Goal: Obtain resource: Obtain resource

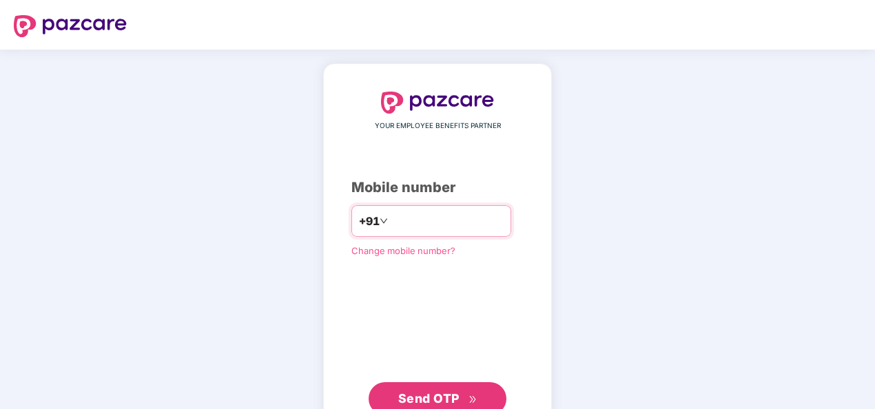
click at [411, 221] on input "number" at bounding box center [447, 221] width 113 height 22
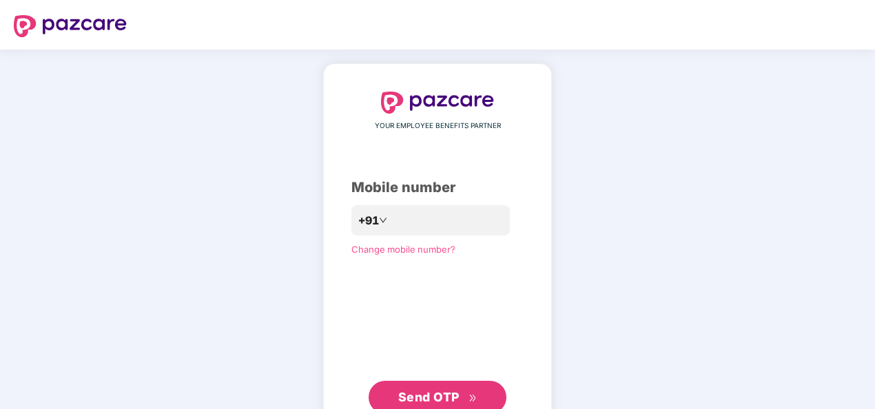
click at [425, 389] on span "Send OTP" at bounding box center [437, 397] width 79 height 19
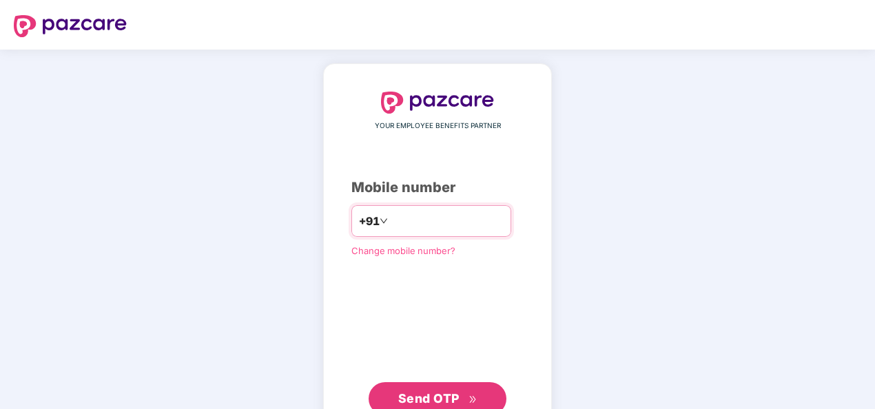
click at [391, 218] on input "**********" at bounding box center [447, 221] width 113 height 22
type input "**********"
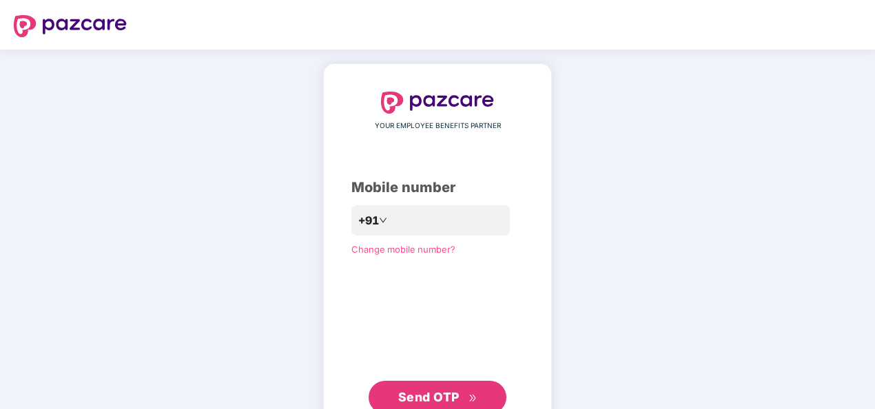
click at [442, 394] on span "Send OTP" at bounding box center [428, 397] width 61 height 14
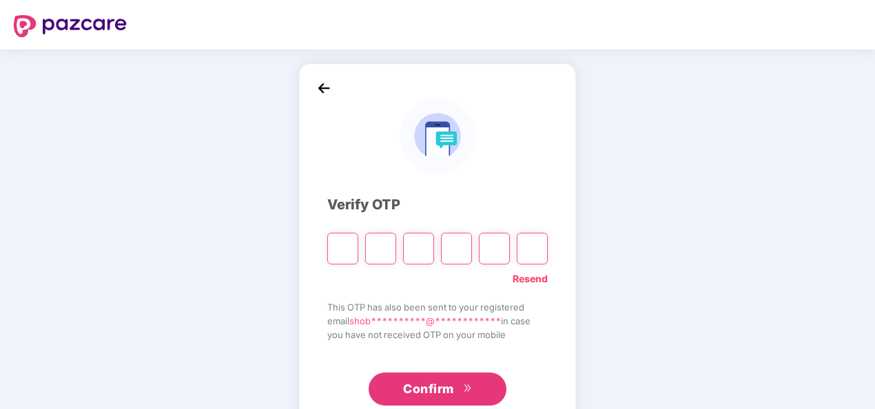
type input "*"
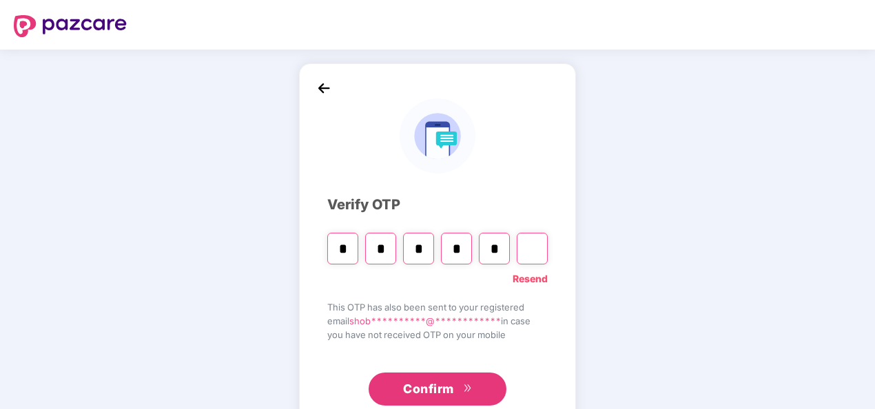
type input "*"
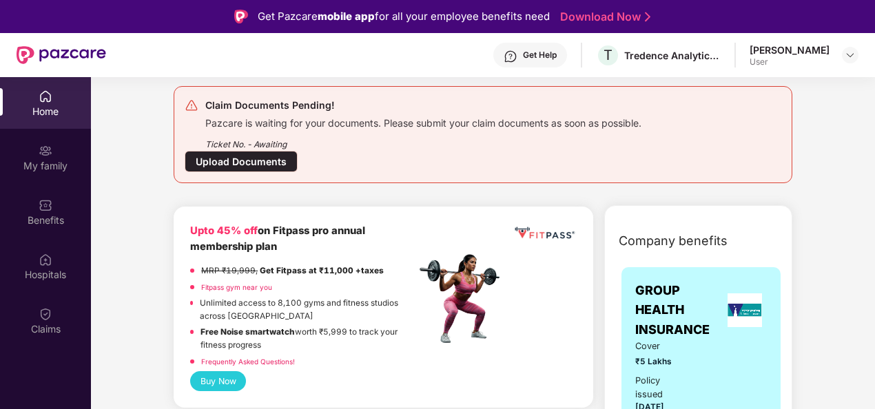
scroll to position [155, 0]
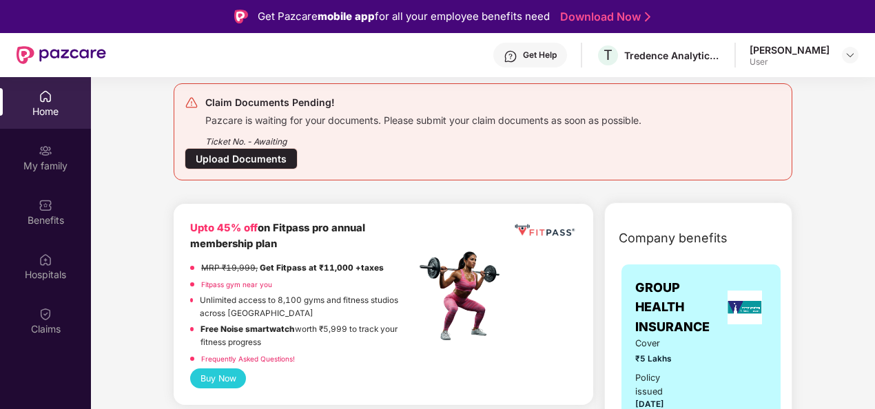
click at [246, 158] on div "Upload Documents" at bounding box center [241, 158] width 113 height 21
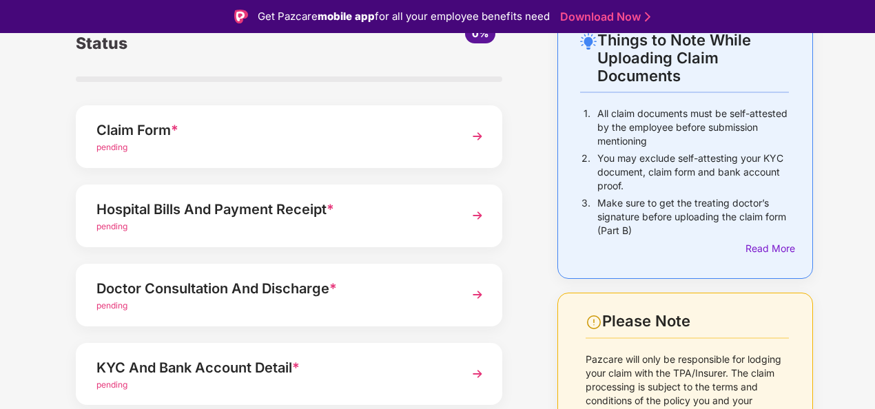
scroll to position [79, 0]
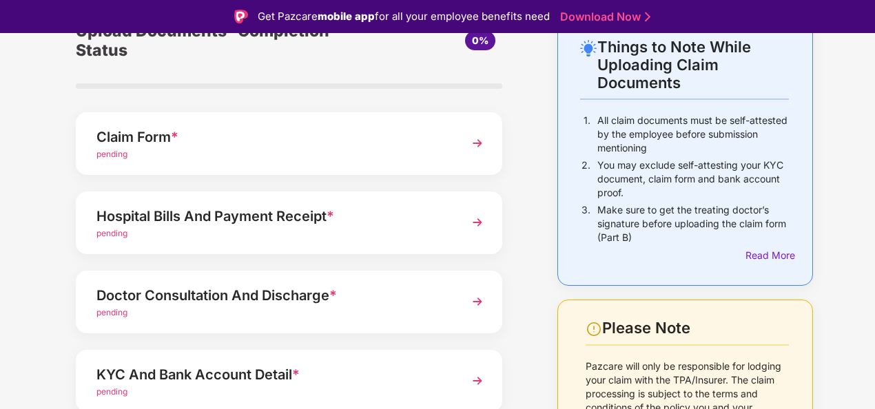
click at [436, 143] on div "Claim Form *" at bounding box center [272, 137] width 353 height 22
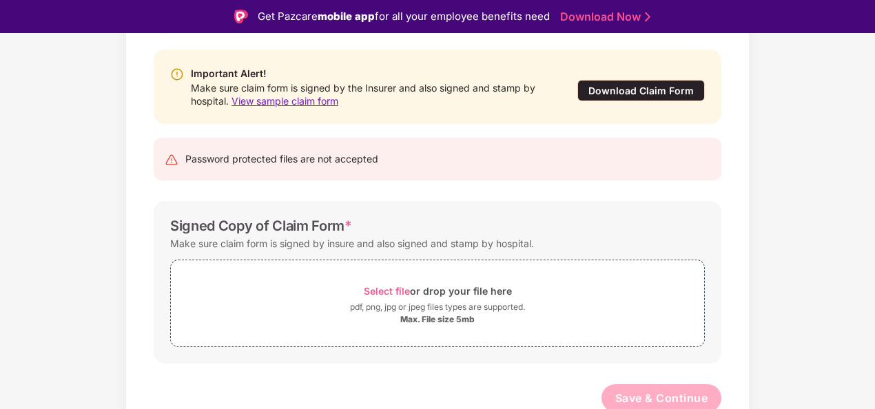
scroll to position [133, 0]
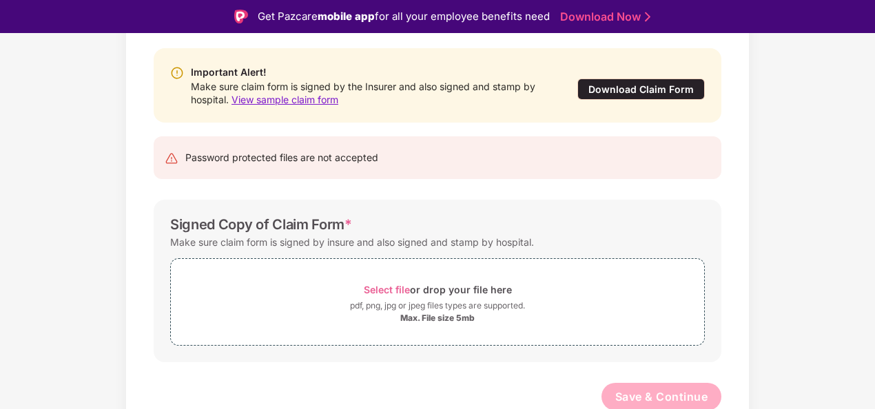
click at [612, 96] on div "Download Claim Form" at bounding box center [642, 89] width 128 height 21
